Goal: Task Accomplishment & Management: Manage account settings

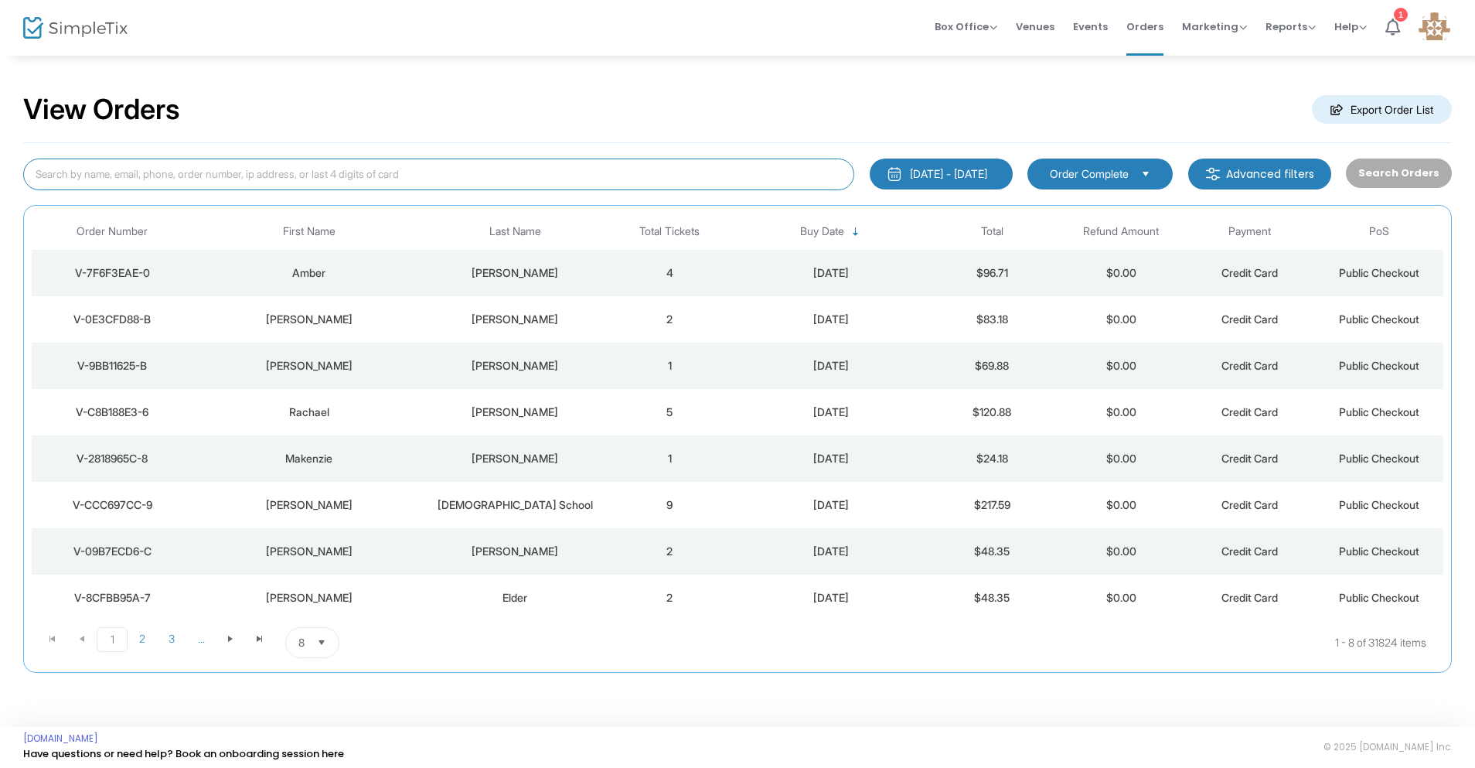
click at [267, 179] on input at bounding box center [438, 174] width 831 height 32
type input "[PERSON_NAME]"
click at [62, 175] on input "Craighagenau" at bounding box center [438, 174] width 831 height 32
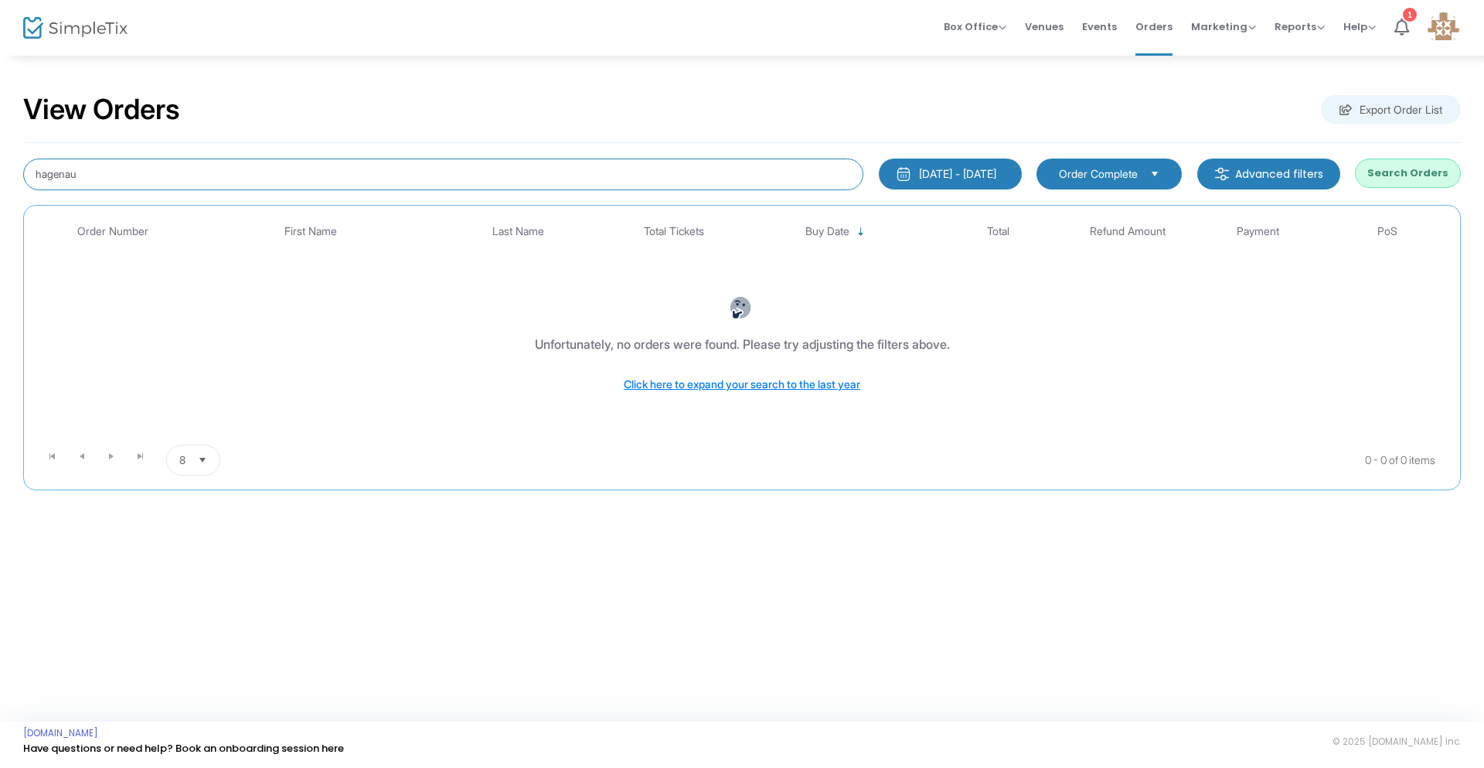
type input "hagenau"
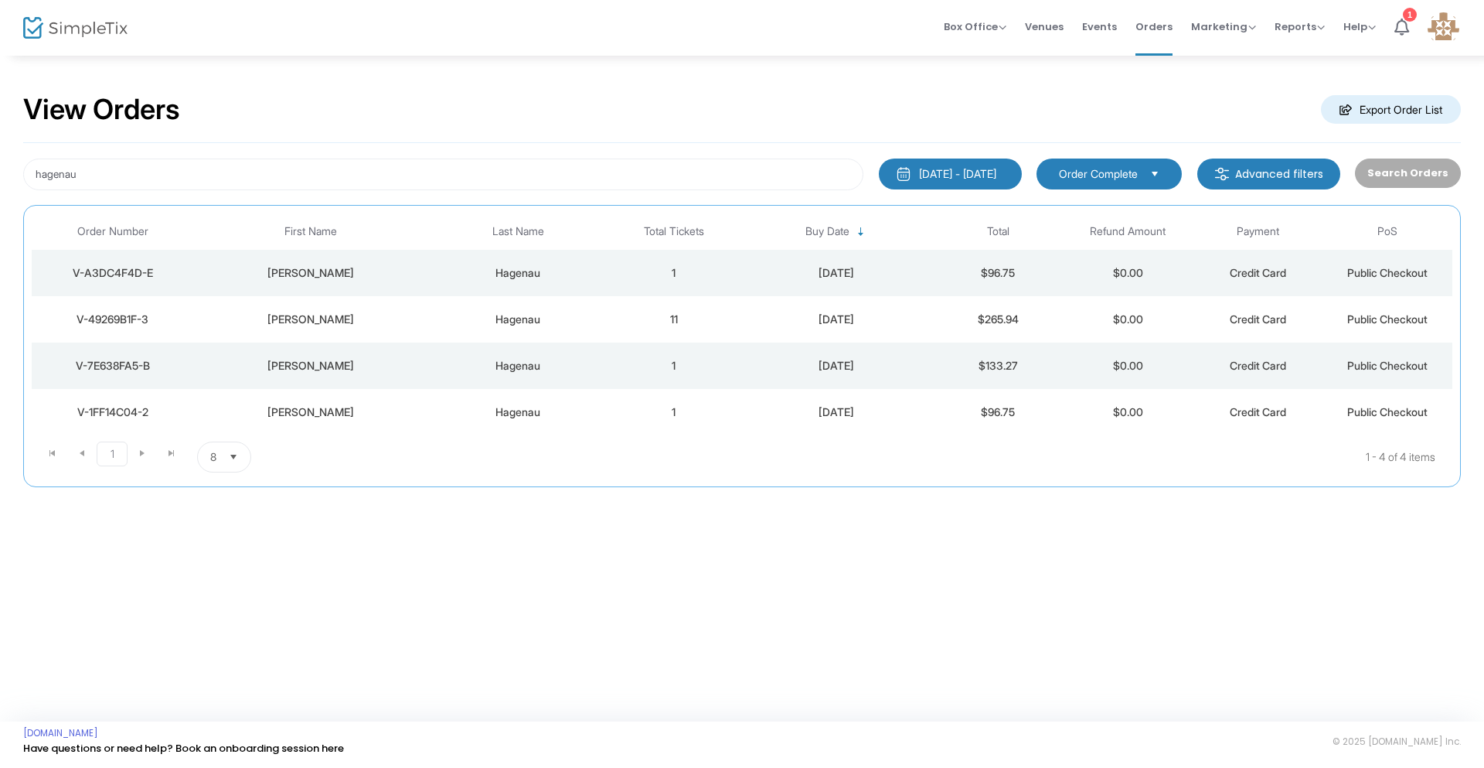
click at [513, 271] on div "Hagenau" at bounding box center [518, 272] width 174 height 15
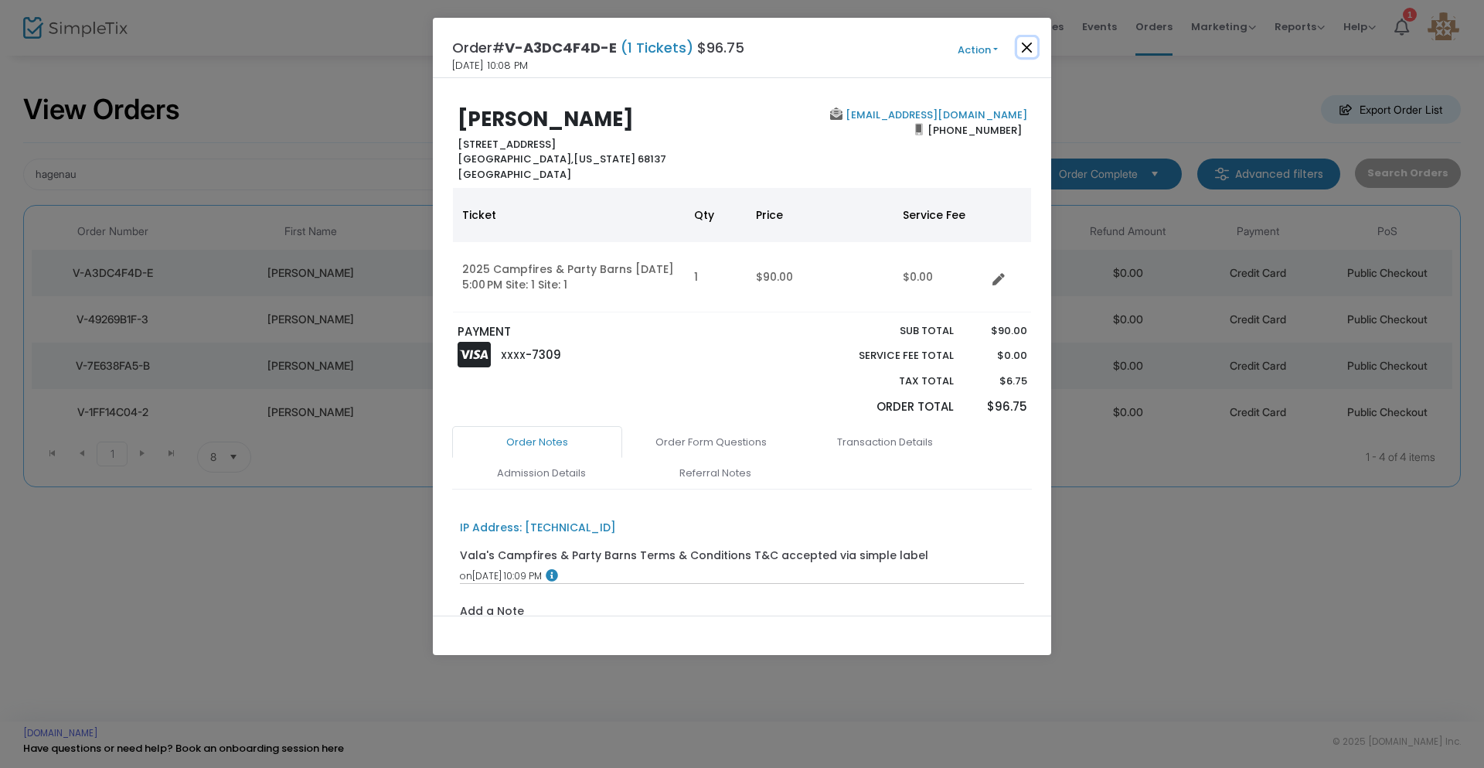
click at [1028, 49] on button "Close" at bounding box center [1027, 47] width 20 height 20
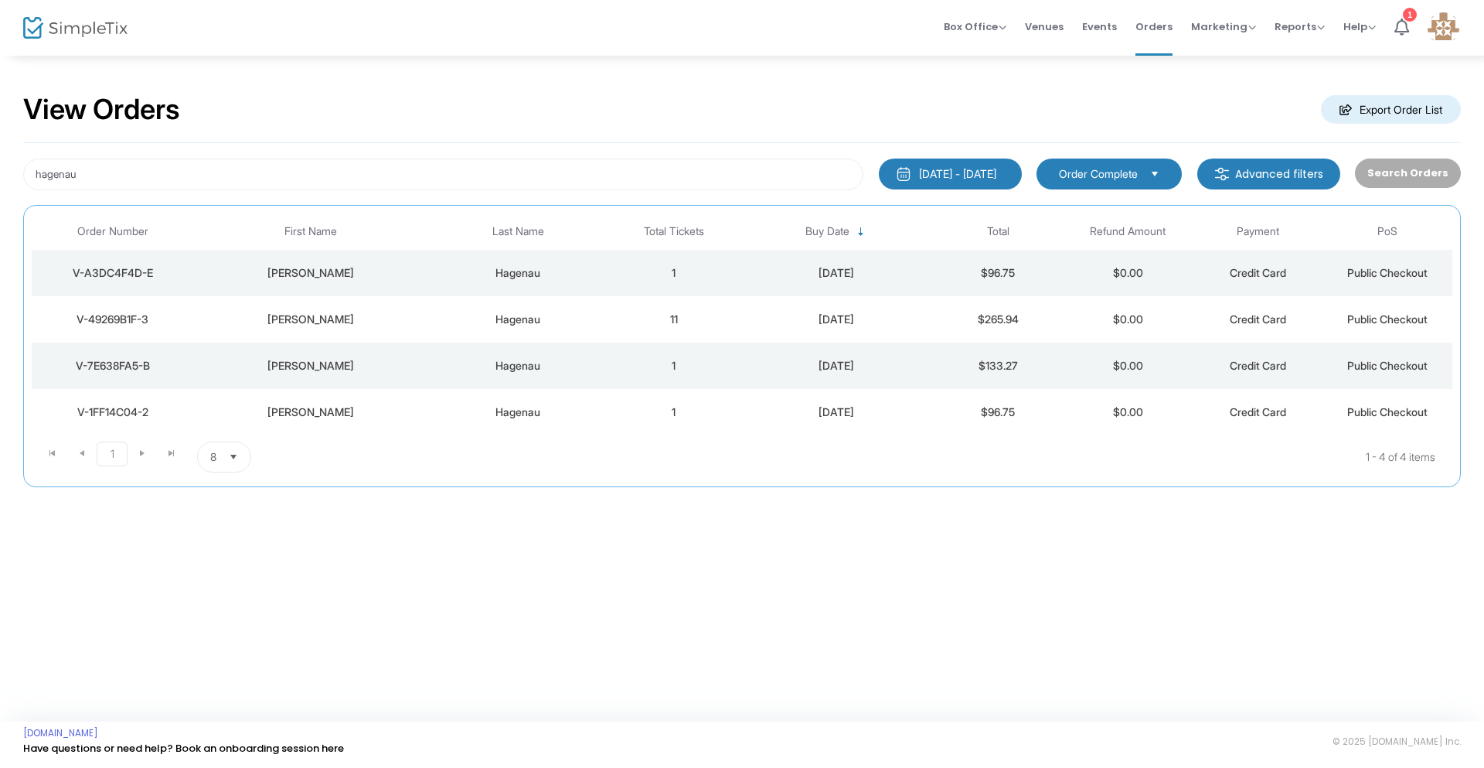
click at [521, 362] on div "Hagenau" at bounding box center [518, 365] width 174 height 15
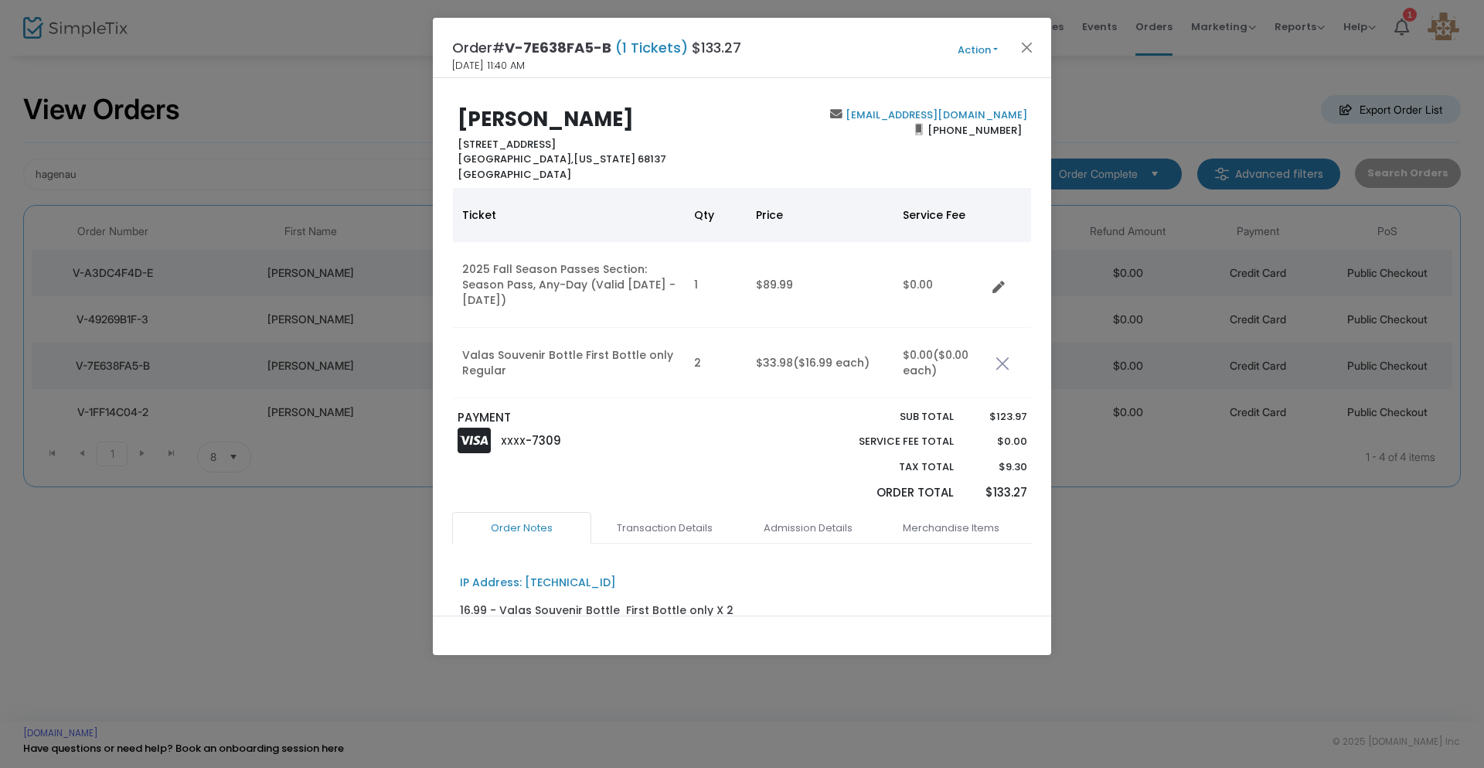
click at [333, 340] on ngb-modal-window "Order# V-7E638FA5-B (1 Tickets) $133.27 9/7/2025 11:40 AM Action Mark Admitted …" at bounding box center [742, 384] width 1484 height 768
click at [1030, 49] on button "Close" at bounding box center [1027, 47] width 20 height 20
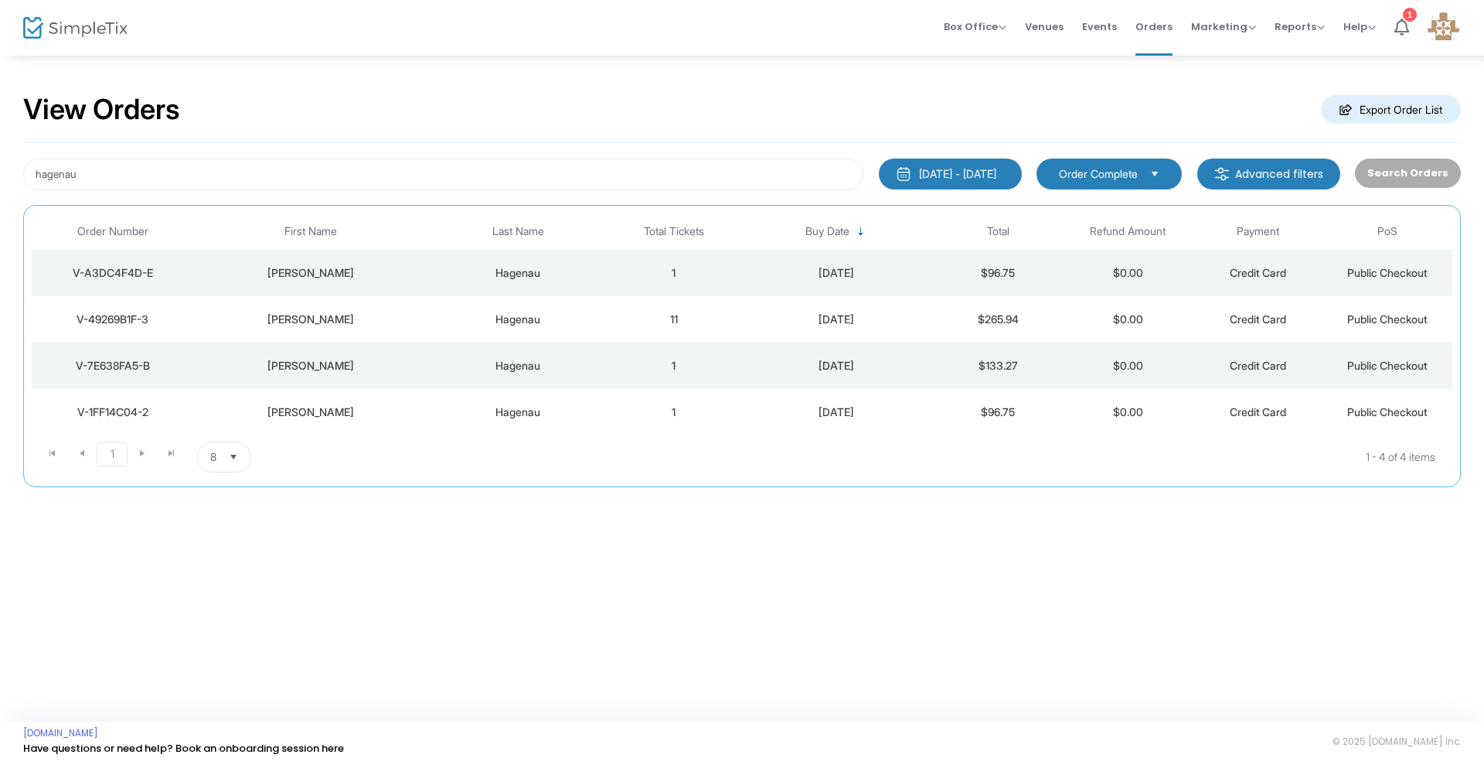
click at [322, 359] on div "Brooke" at bounding box center [311, 365] width 226 height 15
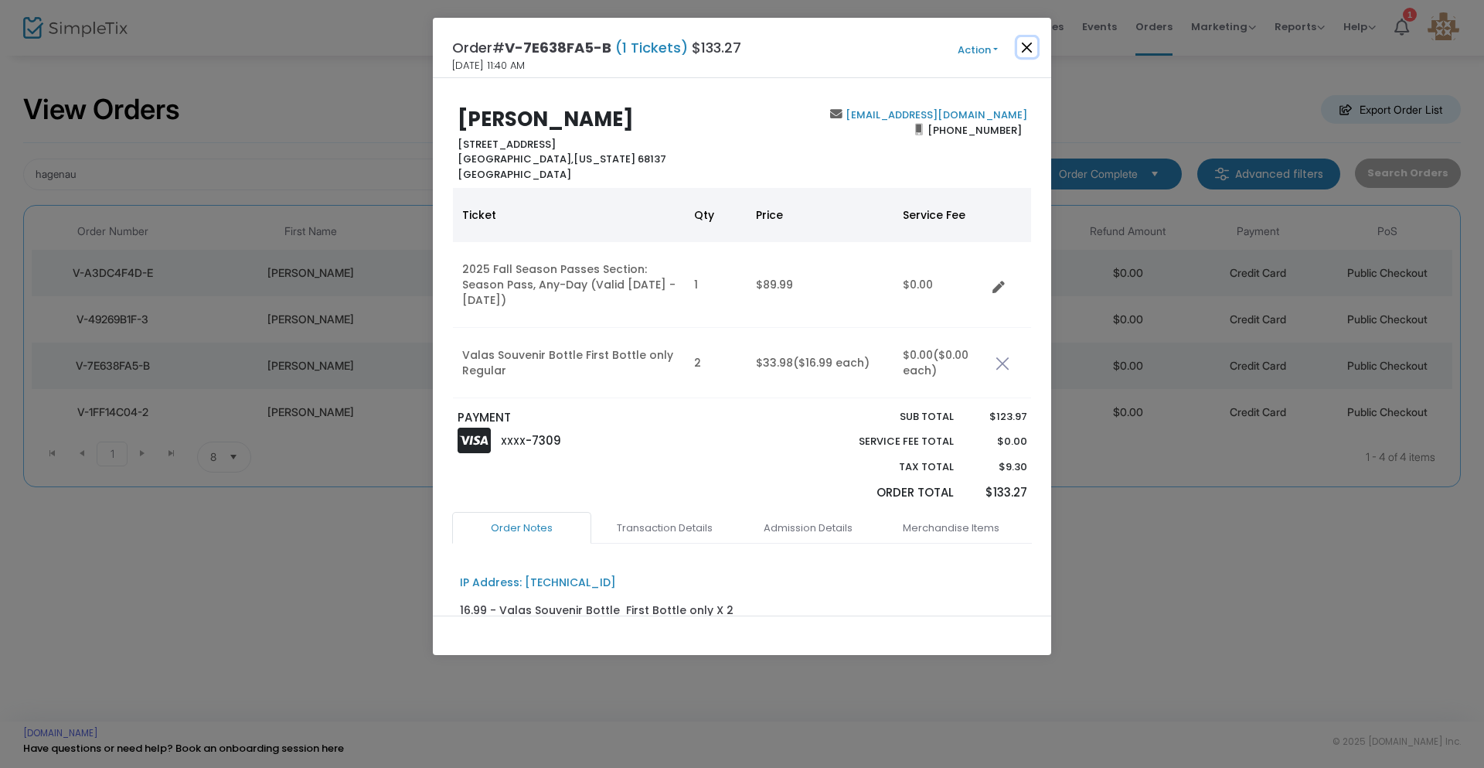
drag, startPoint x: 1028, startPoint y: 53, endPoint x: 823, endPoint y: 171, distance: 236.1
click at [1027, 53] on button "Close" at bounding box center [1027, 47] width 20 height 20
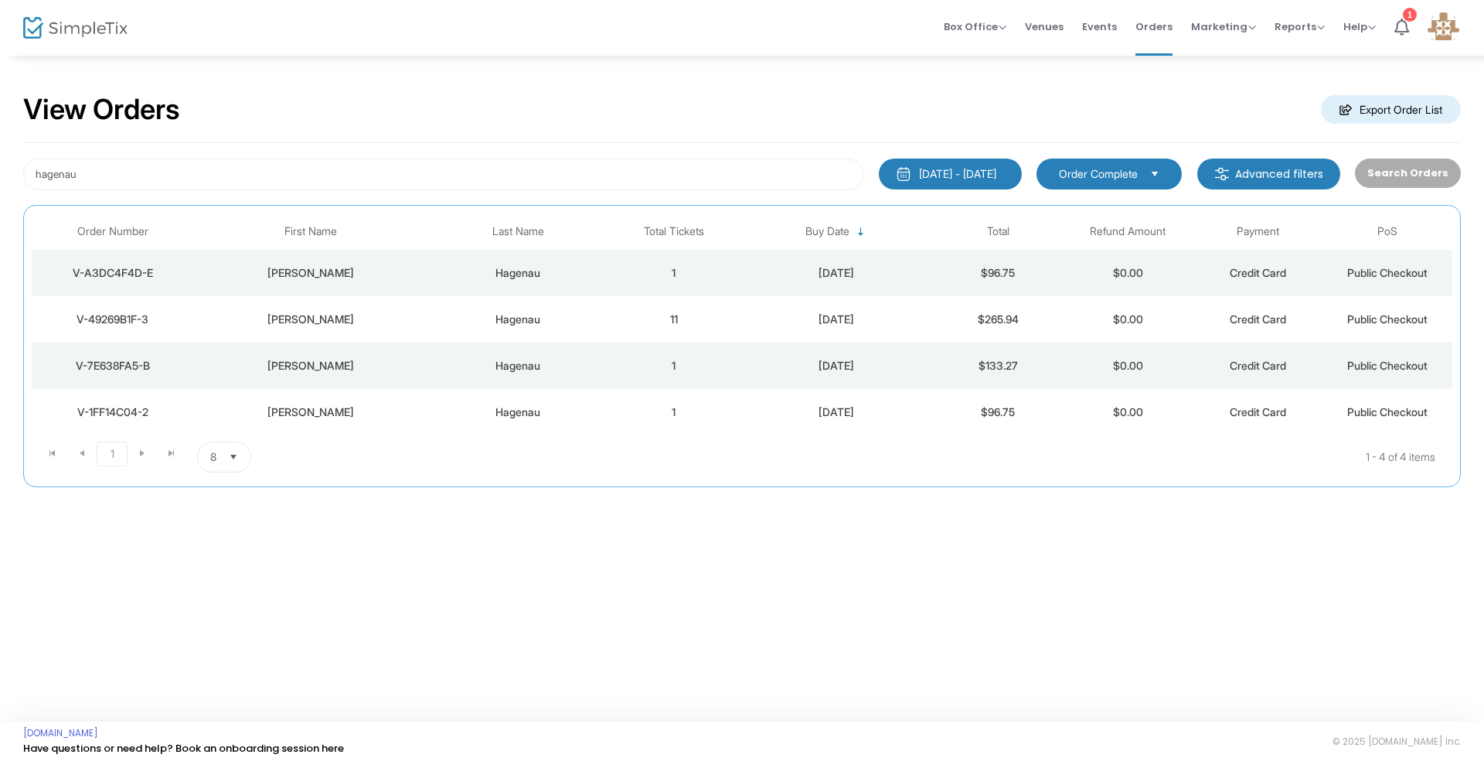
click at [317, 409] on div "Brooke" at bounding box center [311, 411] width 226 height 15
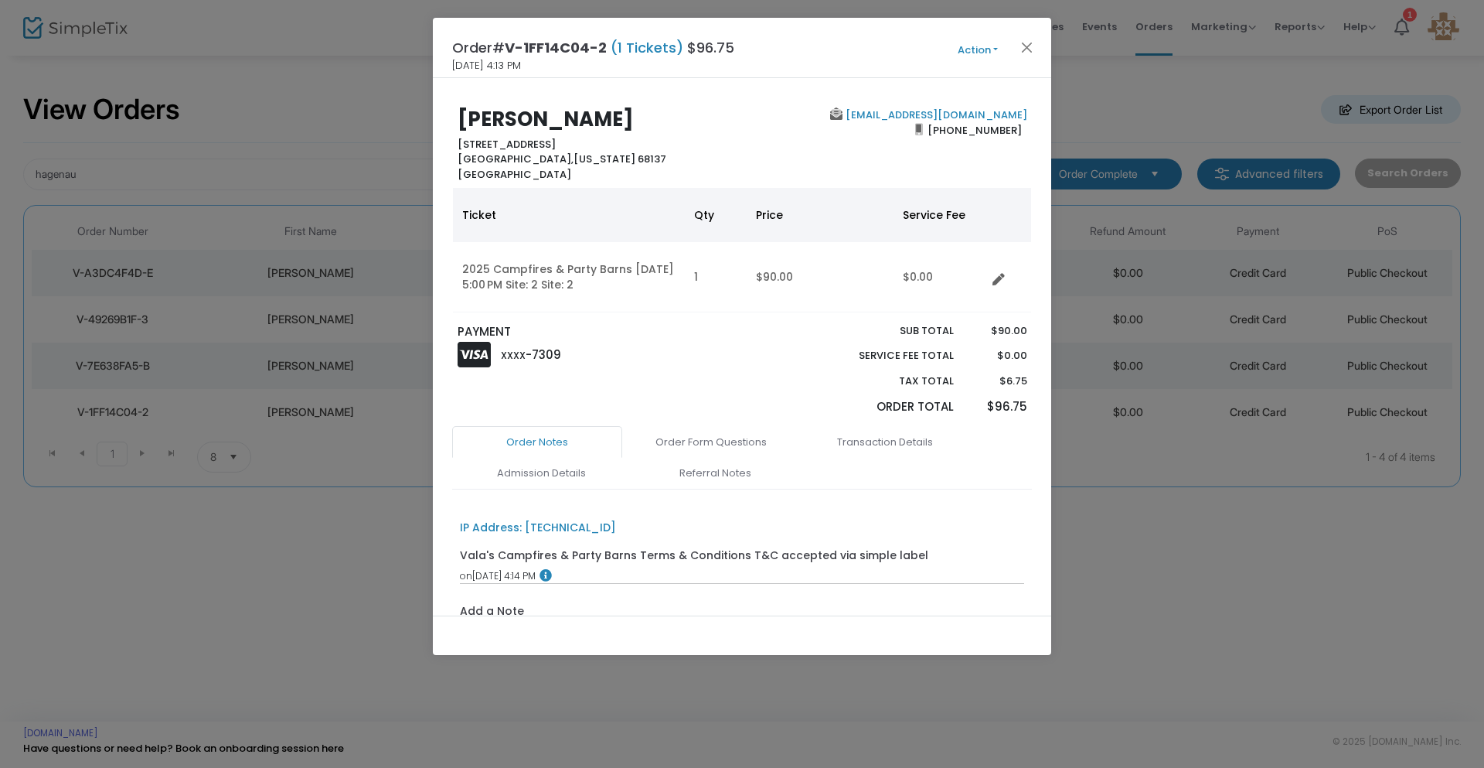
click at [974, 47] on button "Action" at bounding box center [977, 50] width 93 height 17
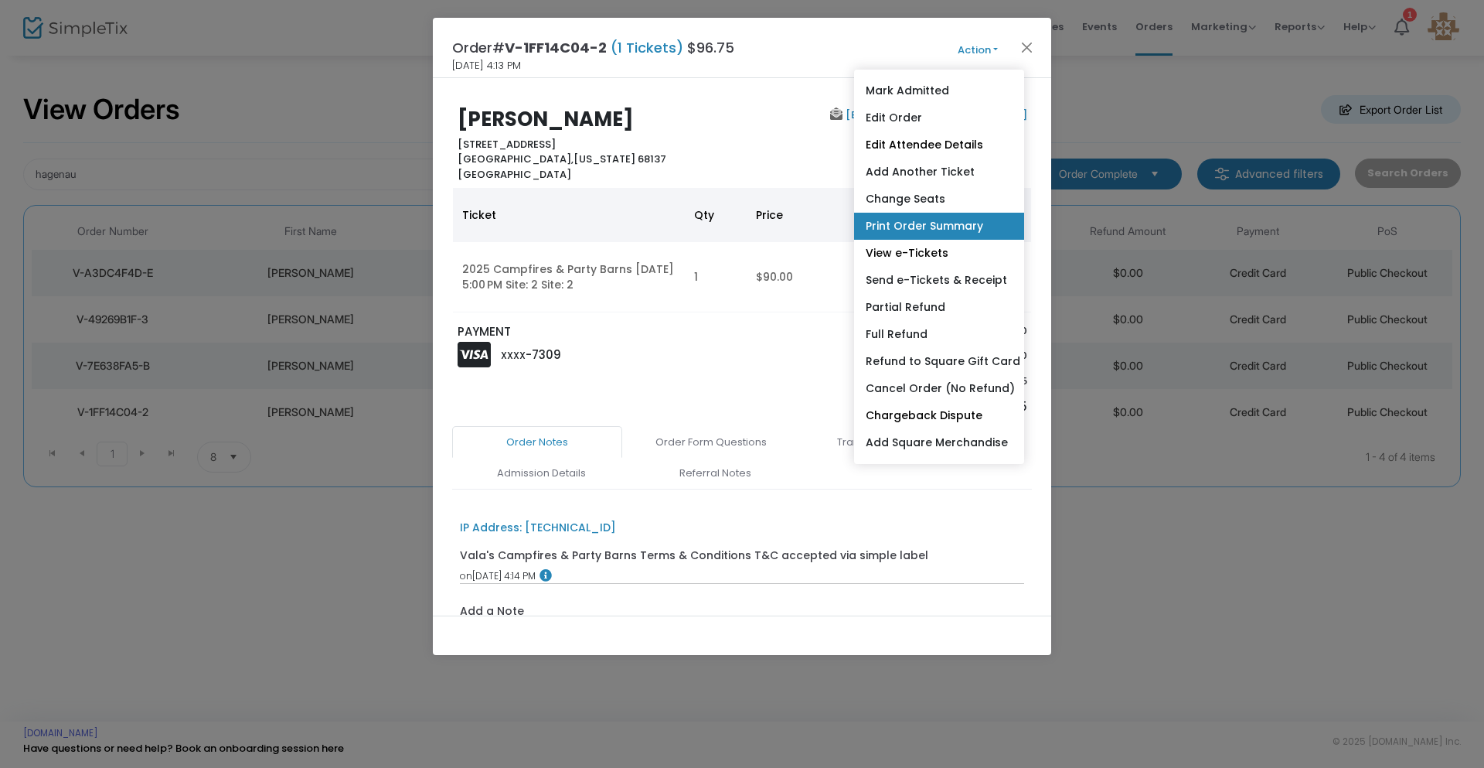
click at [939, 220] on link "Print Order Summary" at bounding box center [939, 226] width 170 height 27
